Goal: Navigation & Orientation: Find specific page/section

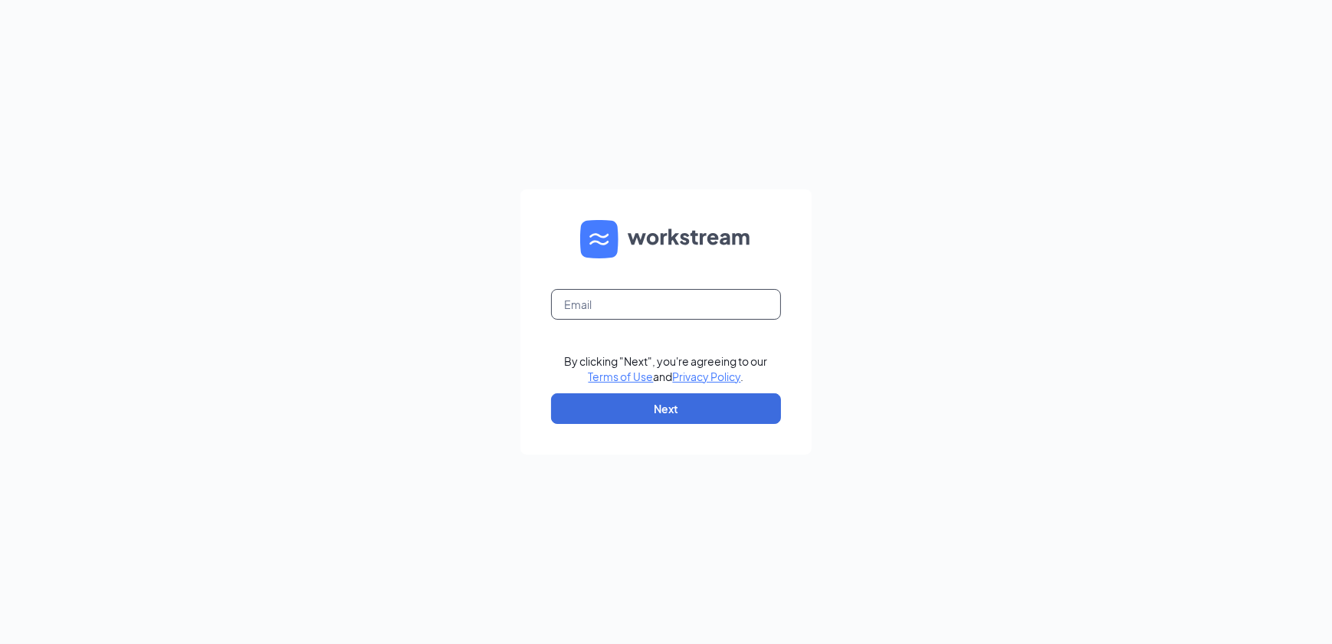
click at [651, 313] on input "text" at bounding box center [666, 304] width 230 height 31
type input "[EMAIL_ADDRESS][DOMAIN_NAME]"
click at [658, 398] on button "Next" at bounding box center [666, 408] width 230 height 31
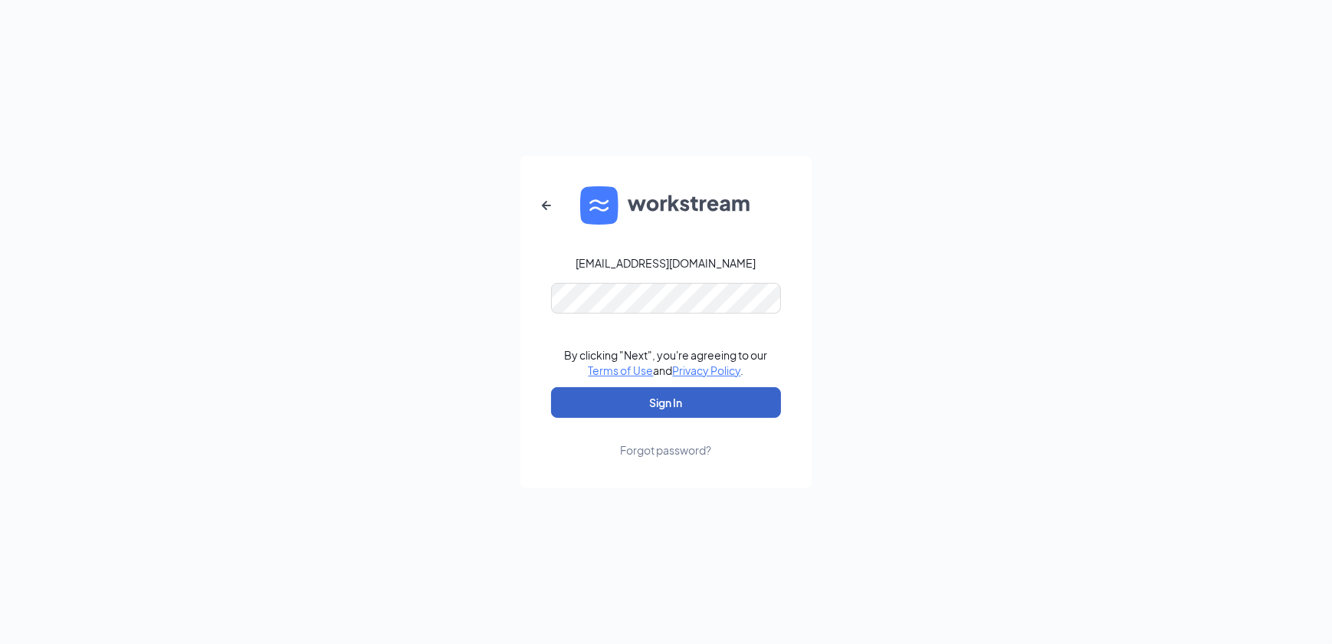
click at [648, 393] on button "Sign In" at bounding box center [666, 402] width 230 height 31
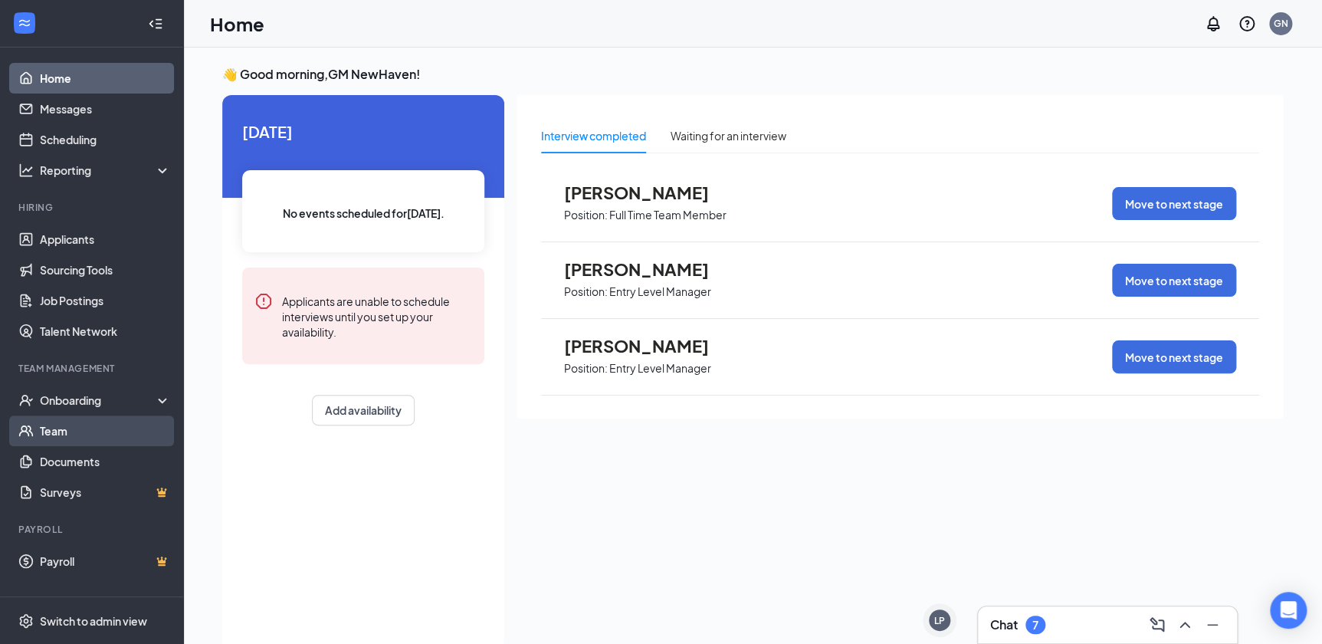
click at [76, 439] on link "Team" at bounding box center [105, 430] width 131 height 31
